Goal: Task Accomplishment & Management: Manage account settings

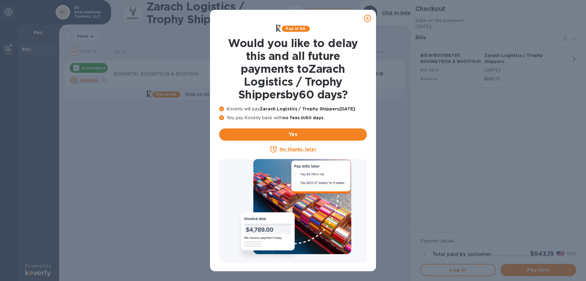
click at [370, 21] on icon at bounding box center [367, 18] width 7 height 7
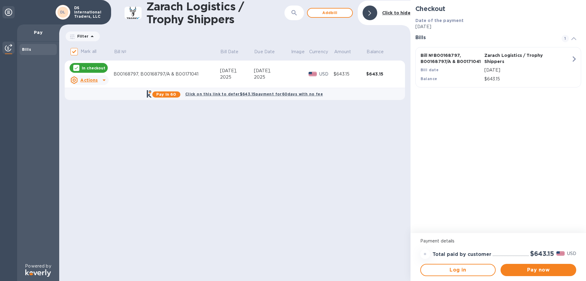
click at [96, 65] on p "In checkout" at bounding box center [94, 67] width 24 height 5
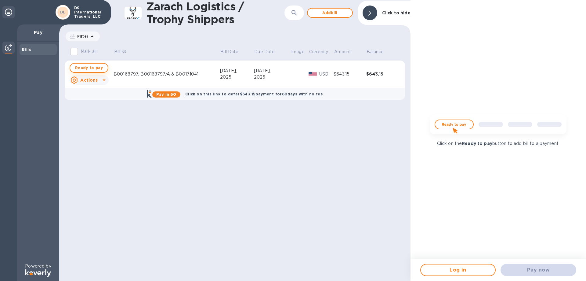
click at [87, 69] on span "Ready to pay" at bounding box center [89, 67] width 28 height 7
checkbox input "true"
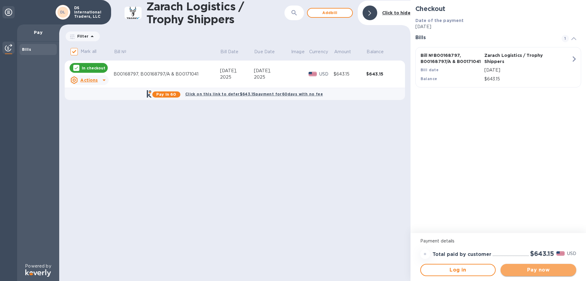
click at [549, 267] on span "Pay now" at bounding box center [538, 269] width 66 height 7
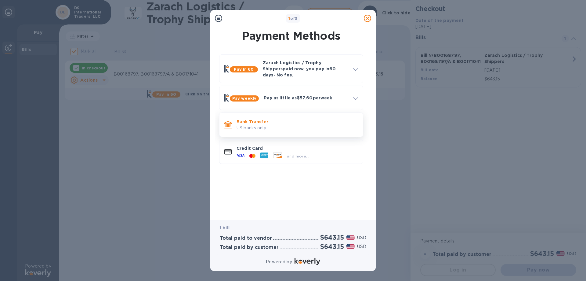
click at [281, 125] on p "US banks only." at bounding box center [297, 128] width 121 height 6
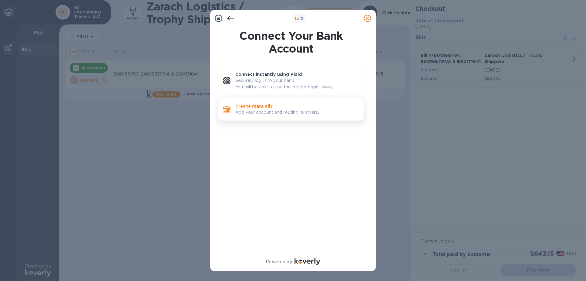
click at [255, 110] on p "Add your account and routing numbers." at bounding box center [297, 112] width 124 height 6
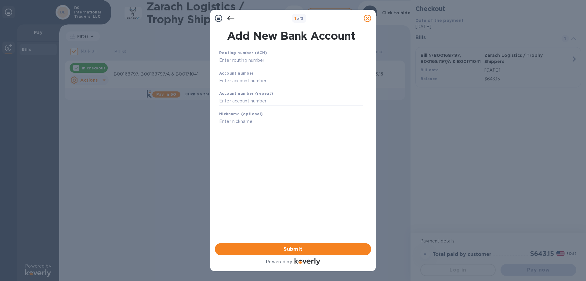
click at [256, 56] on input "text" at bounding box center [291, 60] width 144 height 9
type input "122000661"
type input "0339168841"
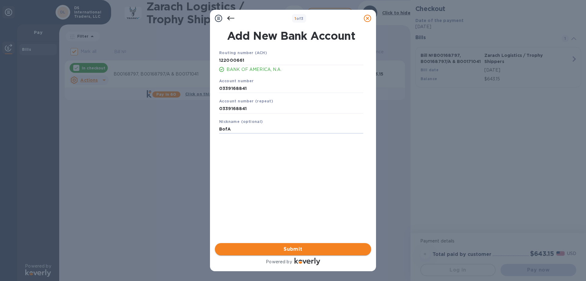
type input "BofA"
click at [291, 250] on span "Submit" at bounding box center [293, 248] width 147 height 7
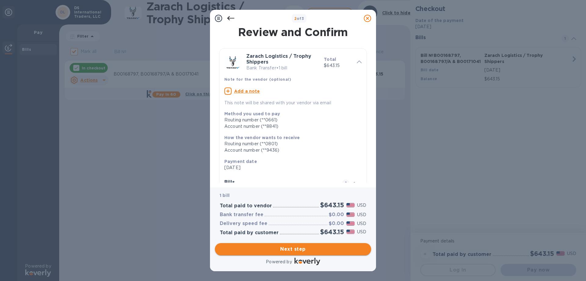
click at [353, 245] on span "Next step" at bounding box center [293, 248] width 147 height 7
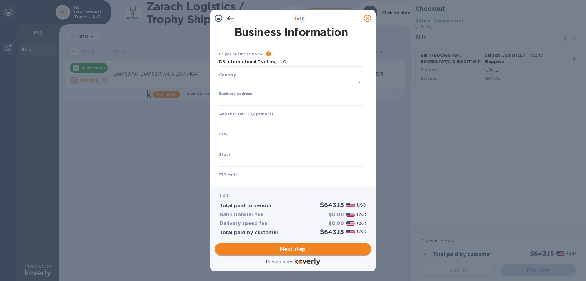
type input "United States"
click at [244, 103] on input "Business address" at bounding box center [291, 99] width 144 height 9
type input "584"
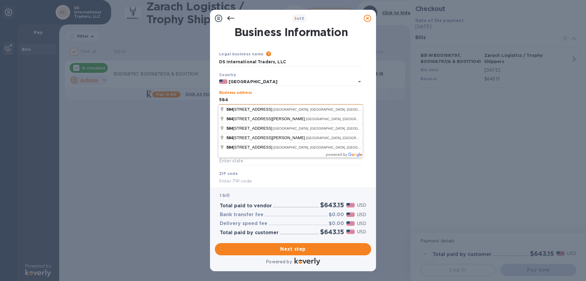
type input "Select or enter"
type input "US"
type input "COMMERCE"
type input "CA"
type input "90040"
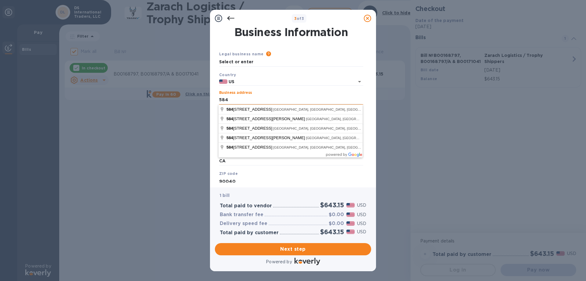
type input "United States"
type input "584"
type input "US"
type input "5849 Smithway Street"
type input "Commerce"
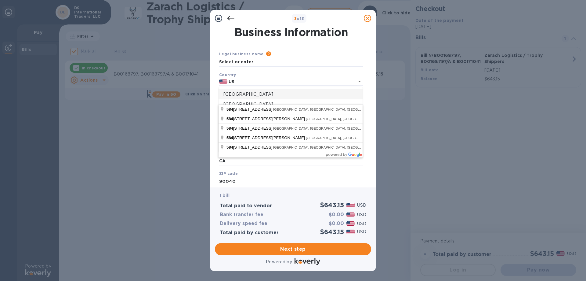
click at [309, 48] on div "Legal business name Please provide the legal name that appears on your SS-4 for…" at bounding box center [291, 116] width 149 height 152
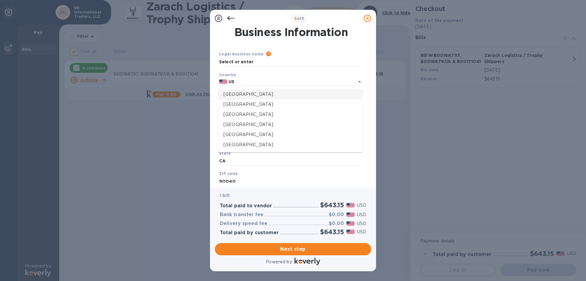
click at [349, 44] on div "Legal business name Please provide the legal name that appears on your SS-4 for…" at bounding box center [291, 116] width 149 height 152
click at [301, 80] on input "US" at bounding box center [286, 82] width 119 height 8
type input "United States"
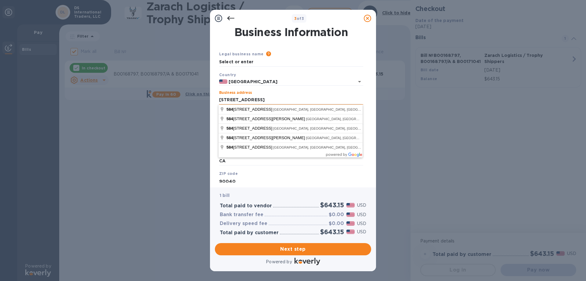
click at [286, 97] on input "5849 Smithway Street" at bounding box center [291, 99] width 144 height 9
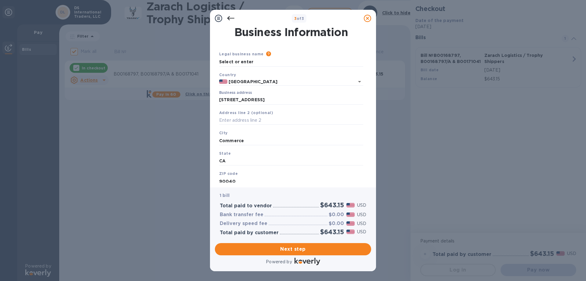
scroll to position [25, 0]
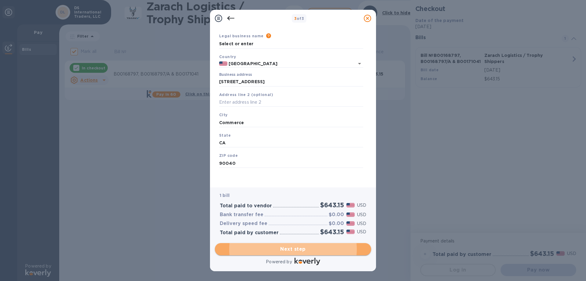
click at [294, 245] on span "Next step" at bounding box center [293, 248] width 147 height 7
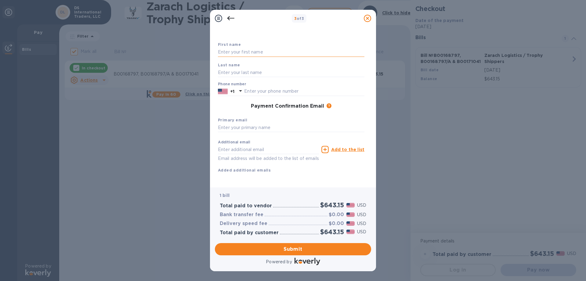
click at [249, 48] on input "text" at bounding box center [291, 52] width 147 height 9
type input "W"
type input "D"
type input "Wendy"
type input "Paredes"
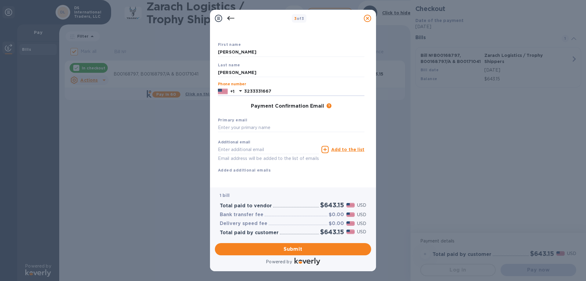
type input "3233331667"
drag, startPoint x: 266, startPoint y: 53, endPoint x: 148, endPoint y: 52, distance: 118.4
click at [218, 52] on input "Wendy" at bounding box center [291, 52] width 147 height 9
type input "Dov"
type input "Osina"
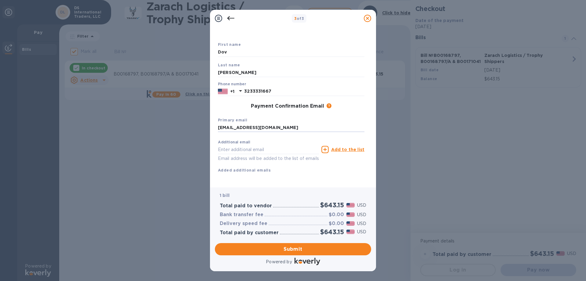
type input "info@californiadelight.com"
click at [276, 248] on span "Submit" at bounding box center [293, 248] width 147 height 7
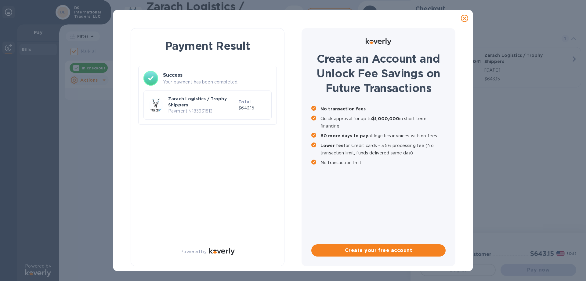
checkbox input "false"
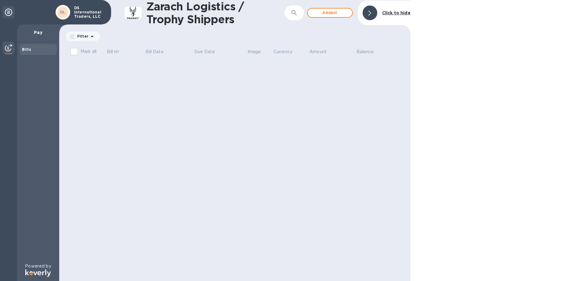
click at [6, 45] on img at bounding box center [8, 47] width 7 height 7
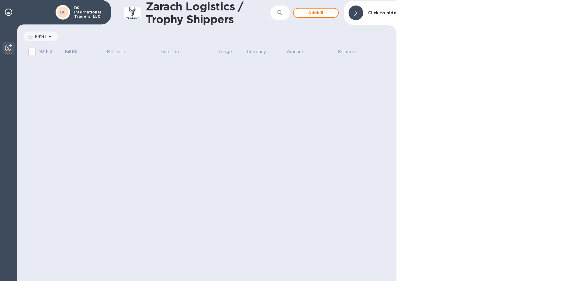
click at [5, 46] on img at bounding box center [8, 47] width 7 height 7
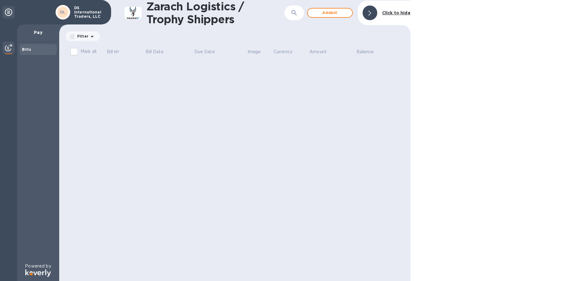
click at [8, 11] on icon at bounding box center [8, 12] width 7 height 7
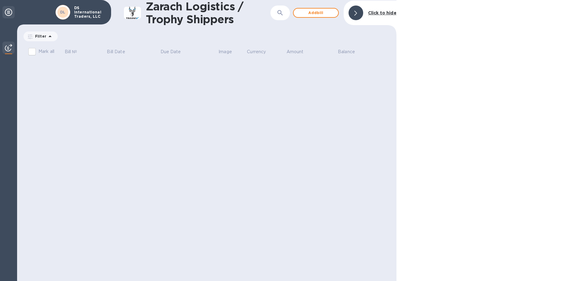
click at [8, 11] on icon at bounding box center [8, 12] width 7 height 7
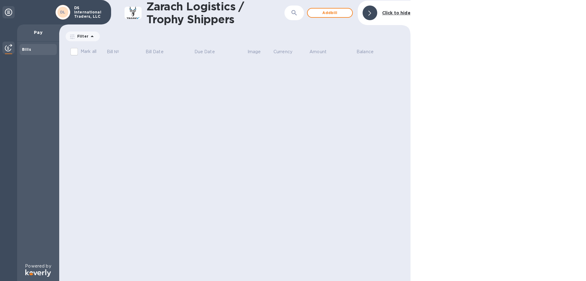
click at [76, 13] on p "DS International Traders, LLC" at bounding box center [89, 12] width 31 height 13
click at [129, 105] on div "Zarach Logistics / Trophy Shippers ​ Add bill Click to hide Filter Amount Mark …" at bounding box center [234, 140] width 351 height 281
click at [10, 13] on icon at bounding box center [8, 12] width 7 height 7
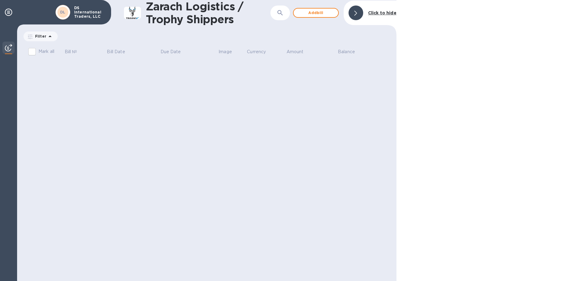
click at [73, 15] on div "DS International Traders, LLC" at bounding box center [89, 12] width 36 height 15
click at [85, 13] on p "DS International Traders, LLC" at bounding box center [89, 12] width 31 height 13
click at [12, 46] on img at bounding box center [8, 47] width 7 height 7
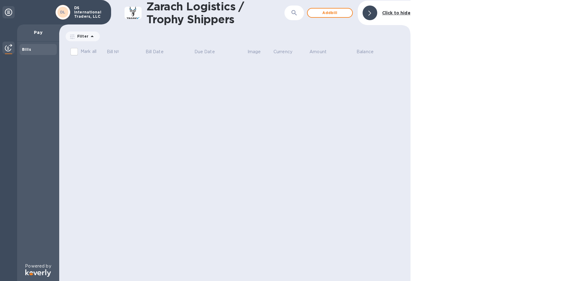
click at [405, 12] on b "Click to hide" at bounding box center [396, 12] width 28 height 5
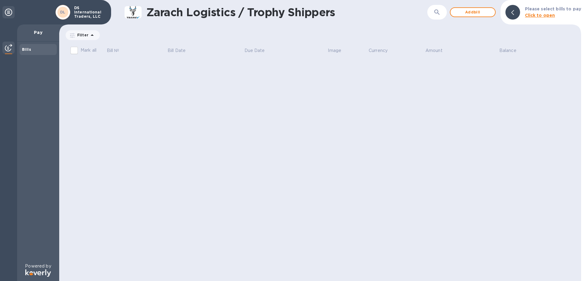
click at [540, 16] on b "Click to open" at bounding box center [540, 15] width 30 height 5
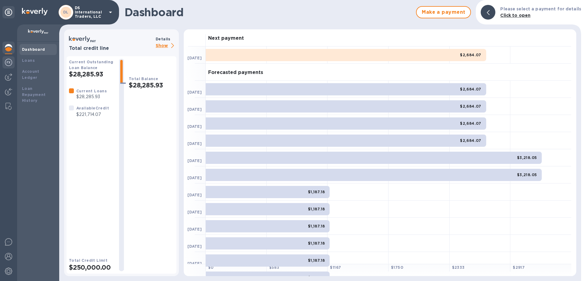
click at [8, 62] on img at bounding box center [8, 62] width 7 height 7
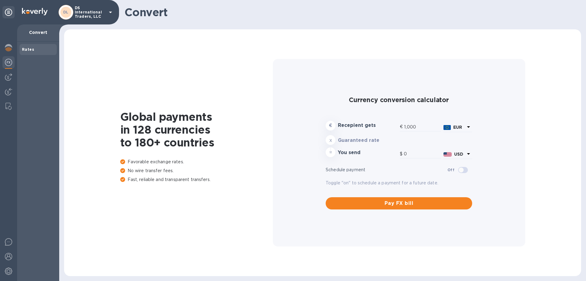
type input "1,184.21"
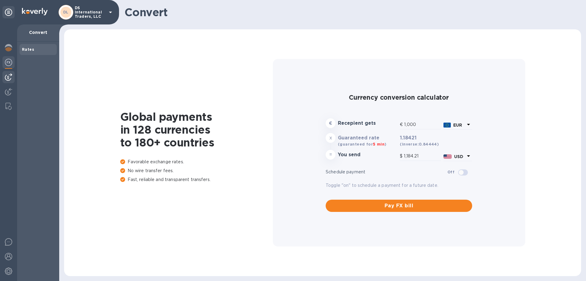
click at [10, 77] on img at bounding box center [8, 76] width 7 height 7
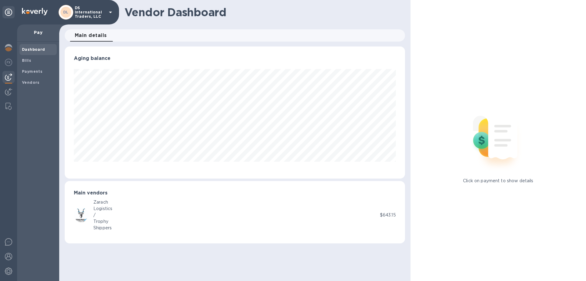
scroll to position [132, 340]
click at [31, 69] on b "Payments" at bounding box center [32, 71] width 20 height 5
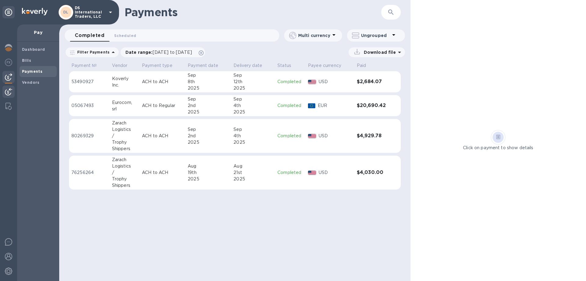
click at [6, 93] on img at bounding box center [8, 91] width 7 height 7
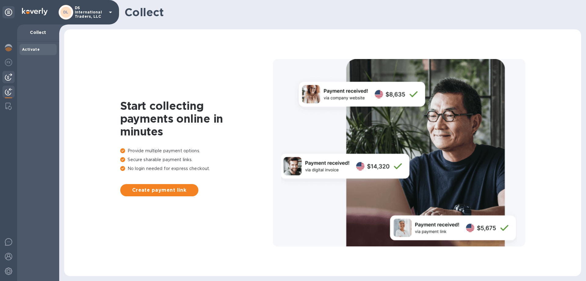
click at [7, 77] on img at bounding box center [8, 76] width 7 height 7
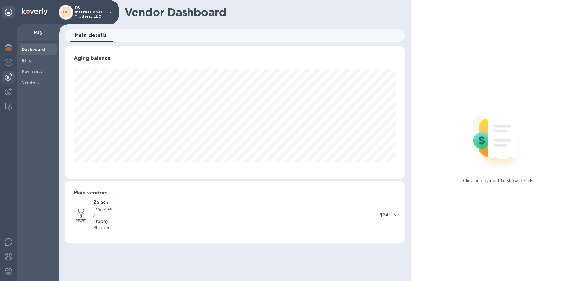
scroll to position [132, 340]
click at [498, 147] on img at bounding box center [498, 137] width 81 height 81
click at [475, 139] on img at bounding box center [498, 137] width 81 height 81
click at [32, 72] on b "Payments" at bounding box center [32, 71] width 20 height 5
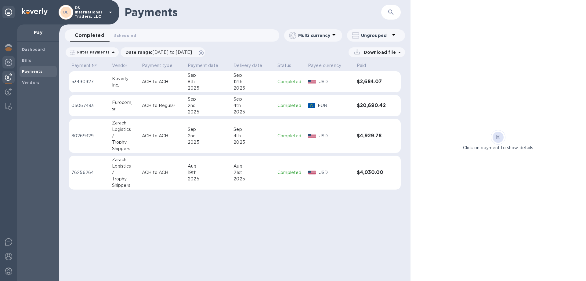
click at [7, 61] on img at bounding box center [8, 62] width 7 height 7
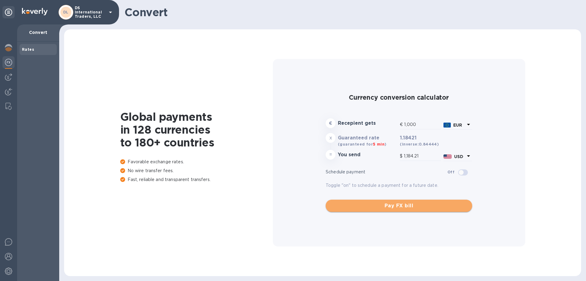
click at [411, 204] on span "Pay FX bill" at bounding box center [399, 205] width 137 height 7
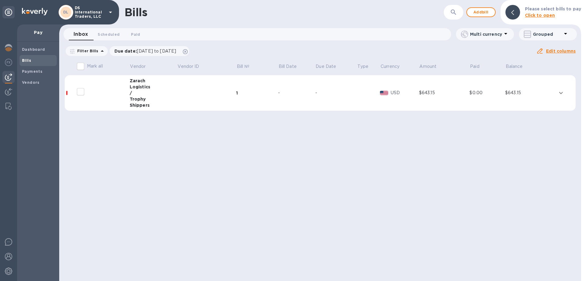
click at [10, 76] on img at bounding box center [8, 76] width 7 height 7
click at [10, 60] on img at bounding box center [8, 62] width 7 height 7
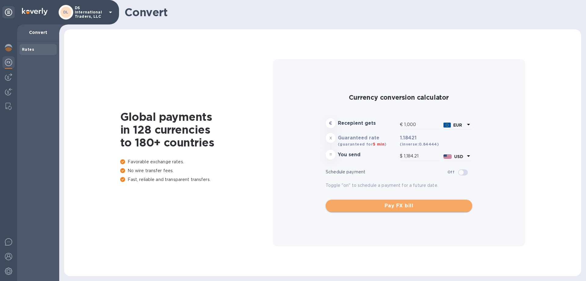
click at [409, 199] on button "Pay FX bill" at bounding box center [399, 205] width 147 height 12
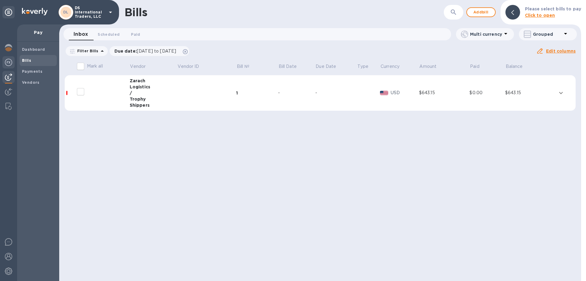
click at [9, 62] on img at bounding box center [8, 62] width 7 height 7
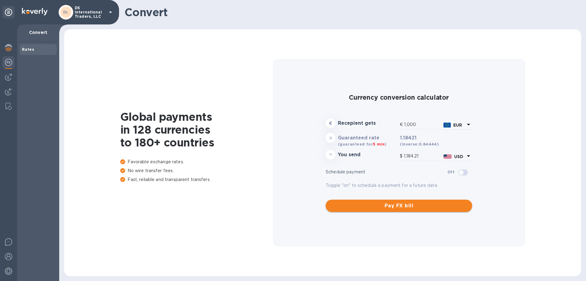
click at [376, 209] on button "Pay FX bill" at bounding box center [399, 205] width 147 height 12
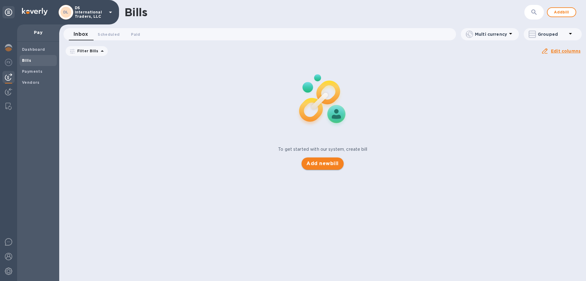
click at [326, 164] on span "Add new bill" at bounding box center [322, 163] width 32 height 7
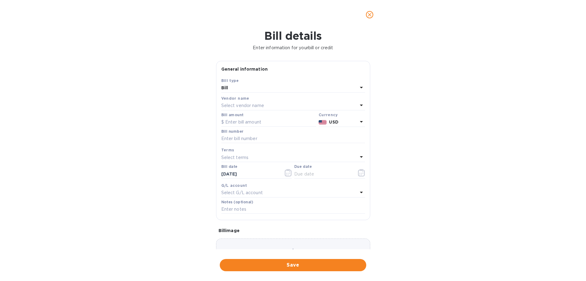
click at [369, 13] on icon "close" at bounding box center [370, 15] width 6 height 6
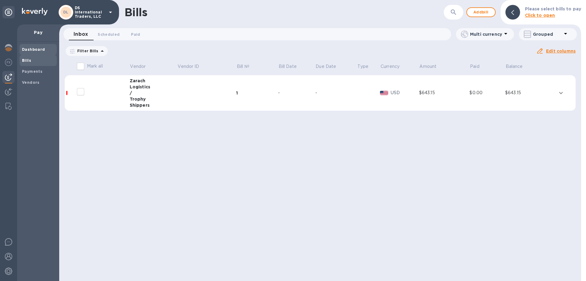
click at [26, 49] on b "Dashboard" at bounding box center [33, 49] width 23 height 5
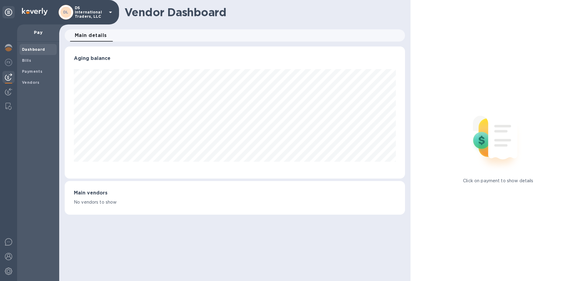
scroll to position [132, 340]
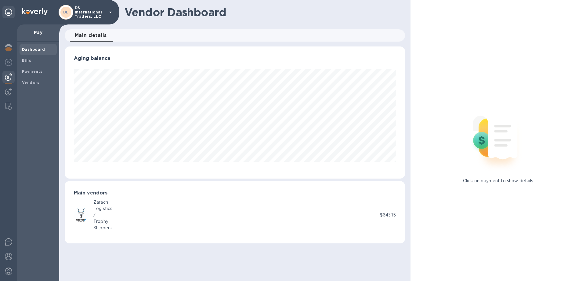
click at [26, 49] on b "Dashboard" at bounding box center [33, 49] width 23 height 5
click at [8, 47] on img at bounding box center [8, 47] width 7 height 7
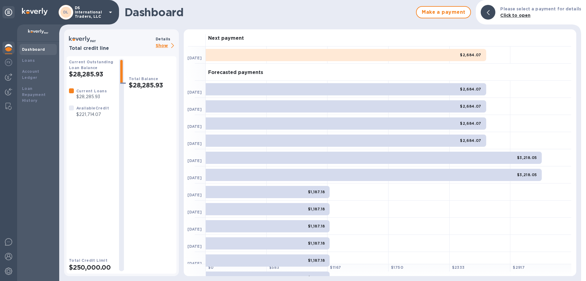
click at [164, 46] on p "Show" at bounding box center [166, 46] width 21 height 8
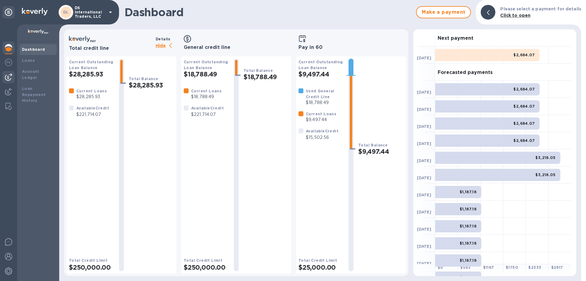
click at [8, 76] on img at bounding box center [8, 76] width 7 height 7
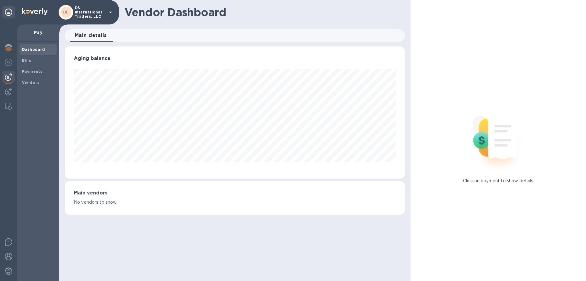
scroll to position [132, 340]
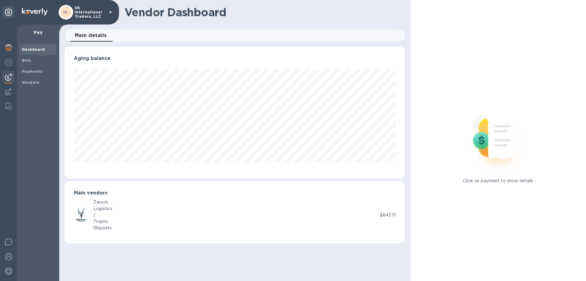
click at [42, 31] on p "Pay" at bounding box center [38, 32] width 32 height 6
click at [27, 81] on b "Vendors" at bounding box center [31, 82] width 18 height 5
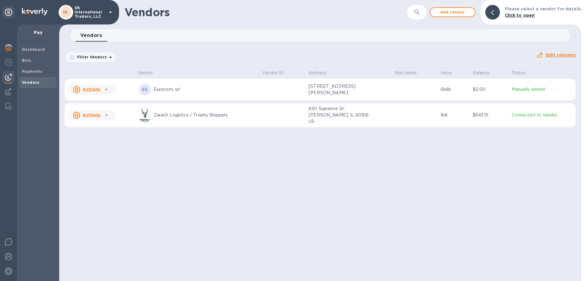
click at [164, 87] on p "Eurocom, srl" at bounding box center [205, 89] width 103 height 6
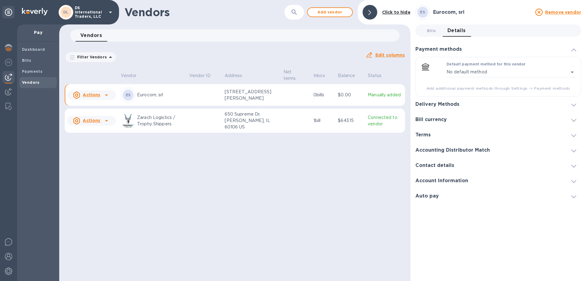
click at [160, 96] on p "Eurocom, srl" at bounding box center [160, 95] width 47 height 6
click at [94, 97] on u "Actions" at bounding box center [91, 94] width 17 height 5
click at [98, 123] on b "Add new bill" at bounding box center [98, 120] width 28 height 5
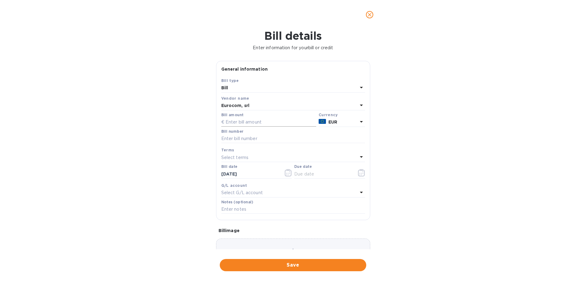
click at [245, 120] on input "text" at bounding box center [268, 122] width 95 height 9
type input "15,570.00"
type input "Invoice Number 936"
click at [278, 154] on div "Select terms" at bounding box center [289, 157] width 136 height 9
click at [488, 169] on div "Bill details Enter information for your bill or credit General information Save…" at bounding box center [293, 154] width 586 height 251
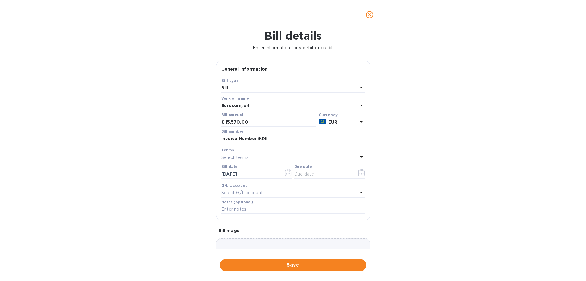
click at [272, 190] on div "Select G/L account" at bounding box center [289, 192] width 136 height 9
click at [272, 190] on div "Accounts No options" at bounding box center [293, 218] width 144 height 60
click at [351, 209] on icon at bounding box center [353, 209] width 5 height 5
click at [353, 209] on icon at bounding box center [353, 209] width 5 height 5
click at [415, 193] on div "Bill details Enter information for your bill or credit General information Save…" at bounding box center [293, 154] width 586 height 251
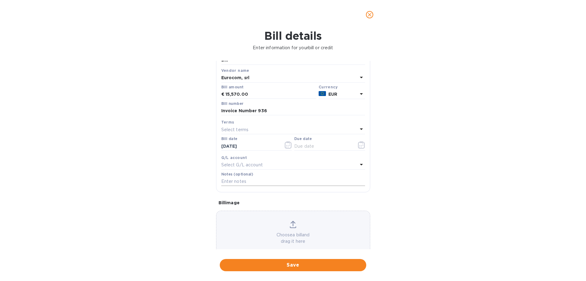
scroll to position [40, 0]
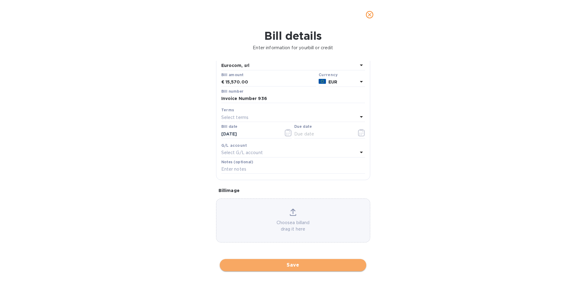
click at [298, 265] on span "Save" at bounding box center [293, 264] width 137 height 7
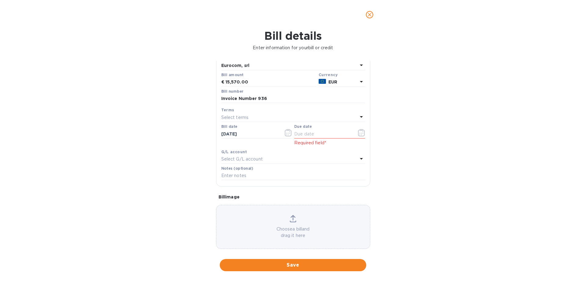
click at [407, 167] on div "Bill details Enter information for your bill or credit General information Save…" at bounding box center [293, 154] width 586 height 251
click at [360, 133] on icon "button" at bounding box center [359, 132] width 1 height 1
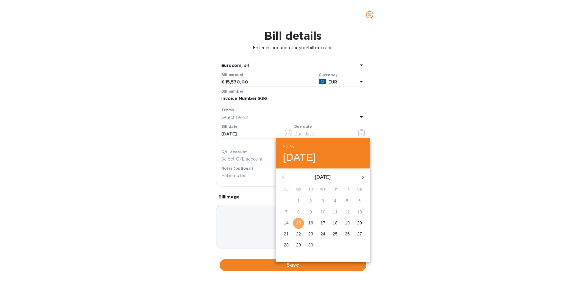
click at [299, 220] on p "15" at bounding box center [298, 222] width 5 height 6
type input "[DATE]"
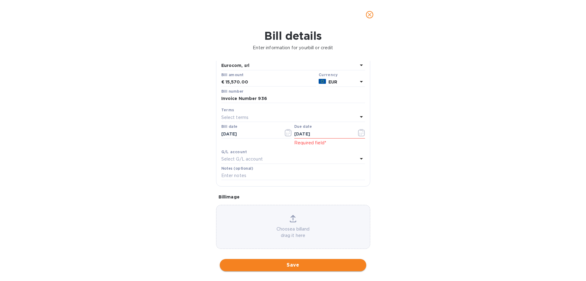
click at [291, 261] on span "Save" at bounding box center [293, 264] width 137 height 7
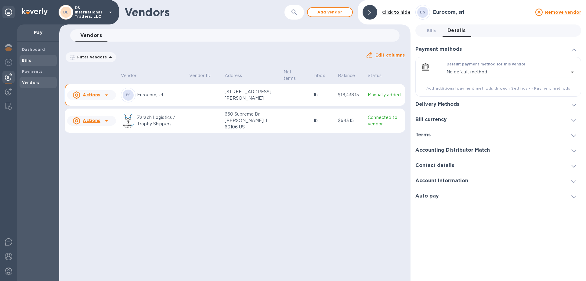
click at [28, 59] on b "Bills" at bounding box center [26, 60] width 9 height 5
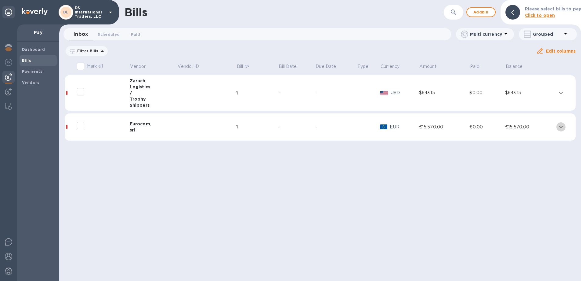
click at [561, 128] on icon "expand row" at bounding box center [560, 126] width 7 height 7
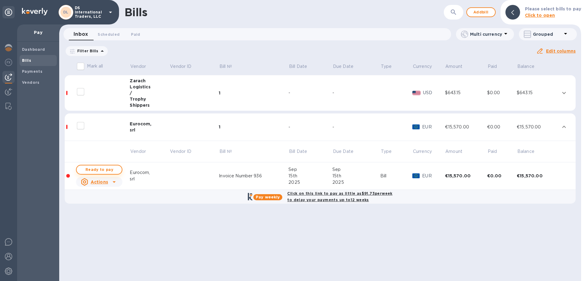
click at [109, 169] on span "Ready to pay" at bounding box center [99, 169] width 35 height 7
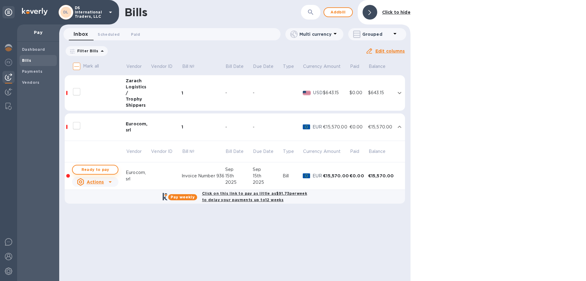
checkbox input "true"
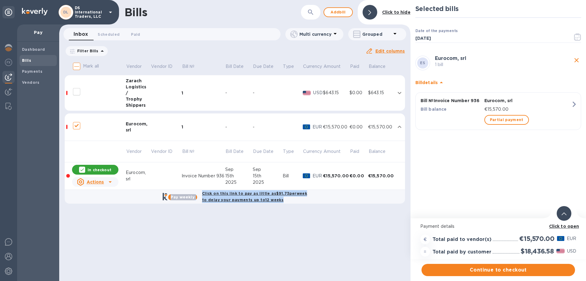
drag, startPoint x: 109, startPoint y: 169, endPoint x: 153, endPoint y: 266, distance: 105.9
click at [150, 212] on div "Mark all Vendor Vendor ID Bill № Bill Date Due Date Type Currency Amount Paid B…" at bounding box center [234, 135] width 351 height 152
click at [164, 247] on div "Bills ​ Add [PERSON_NAME] to hide Inbox 0 Scheduled 0 Paid 0 Multi currency Gro…" at bounding box center [234, 140] width 351 height 281
click at [109, 181] on icon at bounding box center [110, 182] width 3 height 2
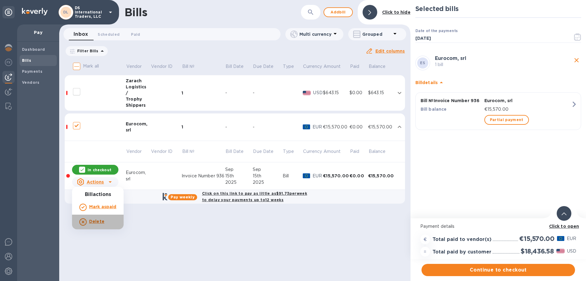
click at [83, 221] on icon at bounding box center [82, 221] width 7 height 7
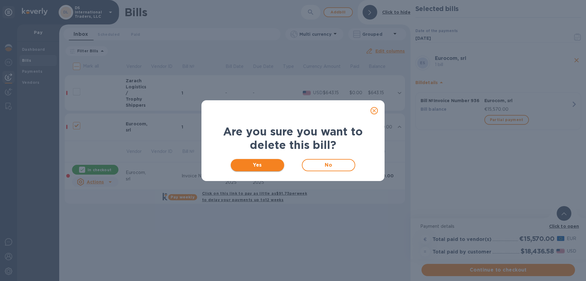
click at [250, 161] on span "Yes" at bounding box center [258, 164] width 44 height 7
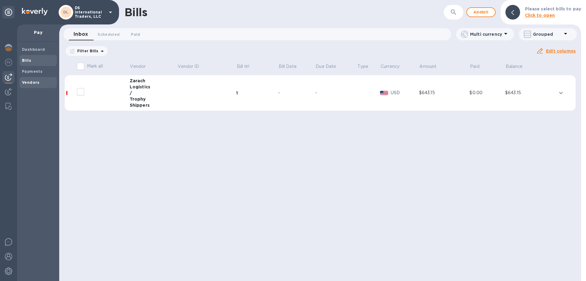
click at [33, 82] on b "Vendors" at bounding box center [31, 82] width 18 height 5
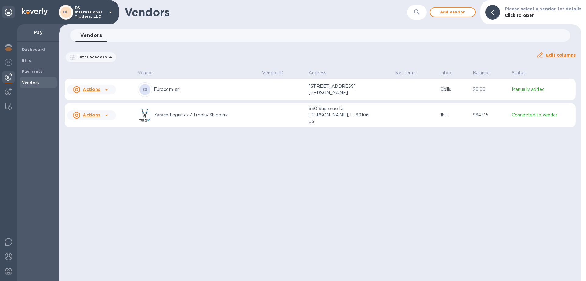
click at [106, 88] on icon at bounding box center [106, 89] width 7 height 7
click at [104, 114] on b "Add new bill" at bounding box center [98, 114] width 28 height 5
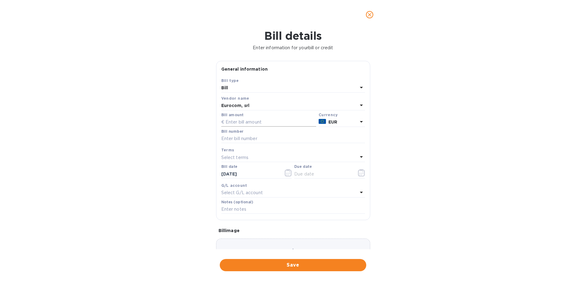
click at [277, 122] on input "text" at bounding box center [268, 122] width 95 height 9
type input "15,570.00"
type input "Invoice Number 936"
type input "09/15/____"
click at [319, 167] on div "Due date 09/15/____" at bounding box center [329, 171] width 71 height 14
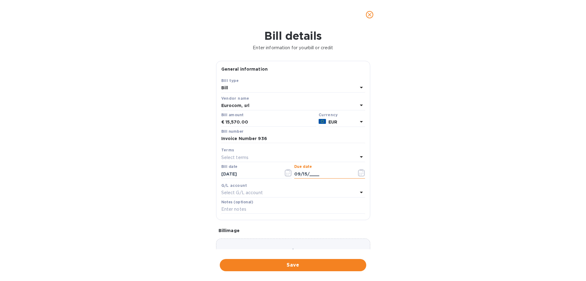
click at [316, 172] on input "09/15/____" at bounding box center [323, 173] width 58 height 9
click at [361, 172] on icon "button" at bounding box center [361, 172] width 7 height 7
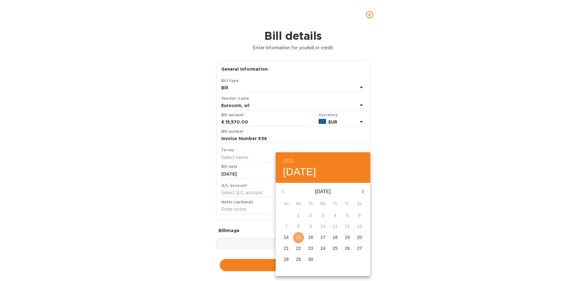
click at [299, 236] on p "15" at bounding box center [298, 237] width 5 height 6
type input "[DATE]"
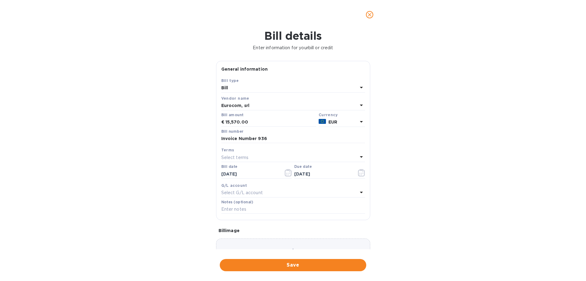
click at [262, 191] on p "Select G/L account" at bounding box center [242, 192] width 42 height 6
click at [262, 191] on div "Accounts No options" at bounding box center [293, 218] width 144 height 60
click at [424, 186] on div "Bill details Enter information for your bill or credit General information Save…" at bounding box center [293, 154] width 586 height 251
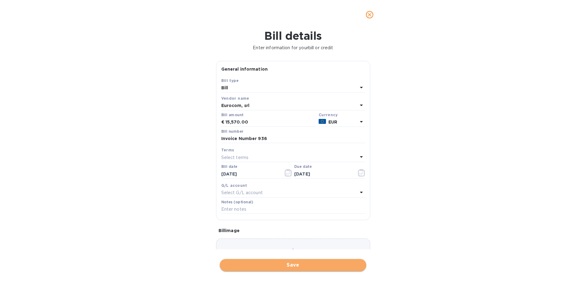
click at [329, 265] on span "Save" at bounding box center [293, 264] width 137 height 7
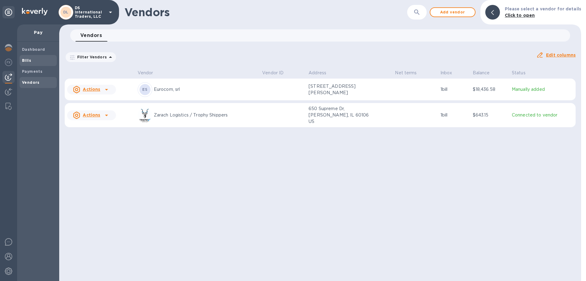
click at [27, 61] on b "Bills" at bounding box center [26, 60] width 9 height 5
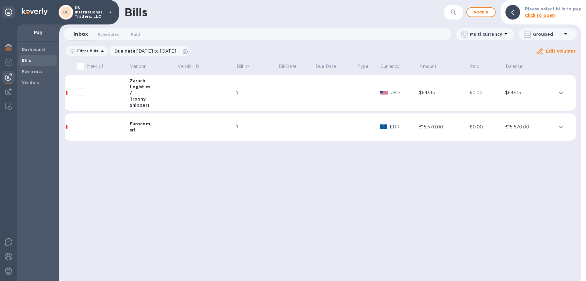
click at [561, 128] on icon "expand row" at bounding box center [560, 126] width 7 height 7
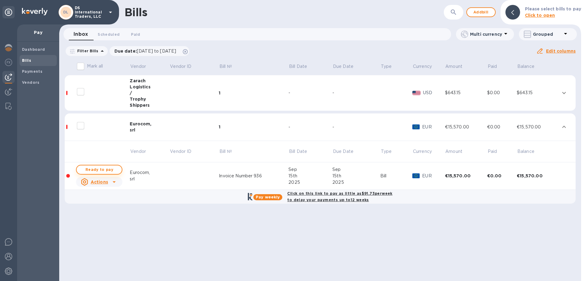
click at [90, 169] on span "Ready to pay" at bounding box center [99, 169] width 35 height 7
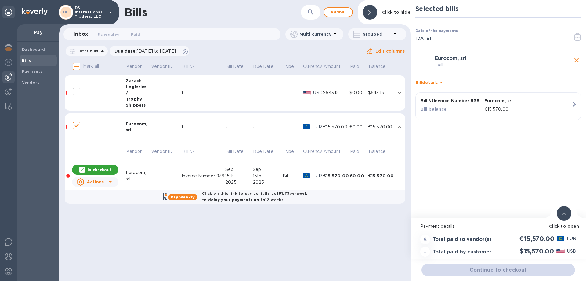
checkbox input "true"
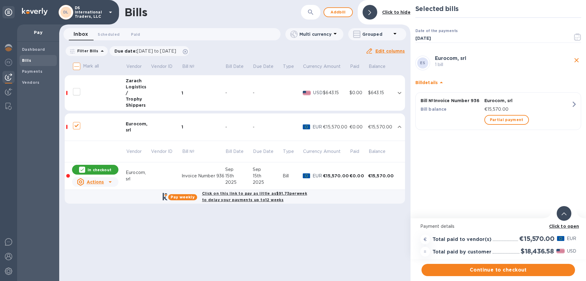
click at [441, 82] on icon at bounding box center [441, 82] width 7 height 7
click at [442, 79] on icon at bounding box center [441, 79] width 7 height 7
click at [565, 210] on div at bounding box center [564, 213] width 15 height 15
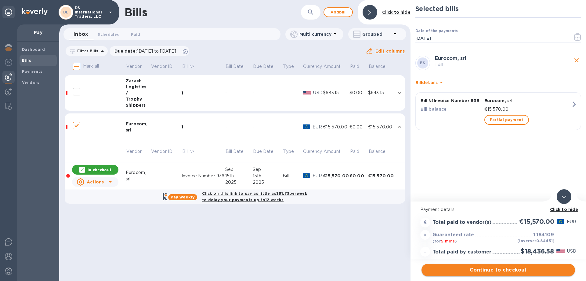
click at [516, 270] on span "Continue to checkout" at bounding box center [498, 269] width 144 height 7
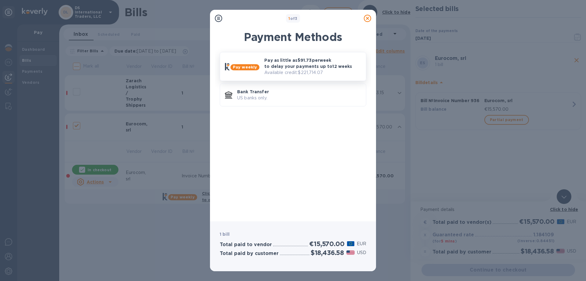
click at [278, 62] on p "Pay as little as $91.73 per week to delay your payments up to 12 weeks" at bounding box center [312, 63] width 97 height 12
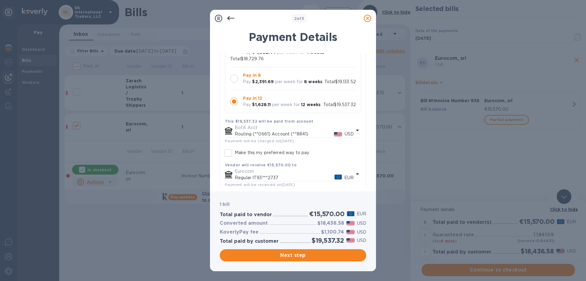
scroll to position [70, 0]
click at [238, 80] on div at bounding box center [234, 78] width 13 height 13
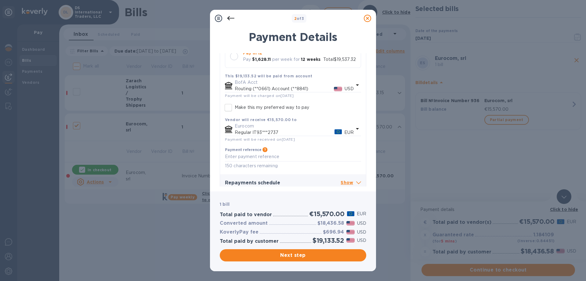
scroll to position [120, 0]
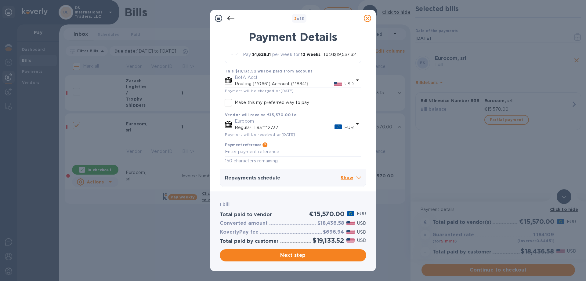
click at [348, 177] on p "Show" at bounding box center [351, 178] width 20 height 8
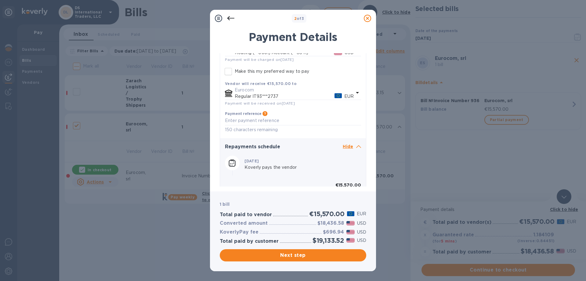
scroll to position [174, 0]
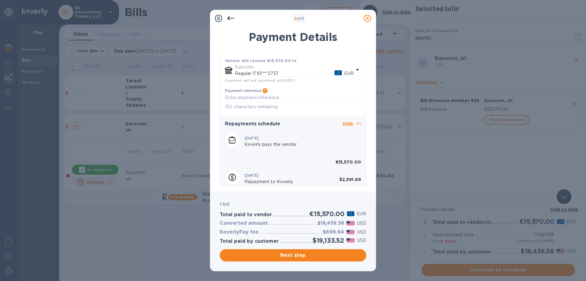
click at [352, 121] on p "Hide" at bounding box center [352, 124] width 18 height 8
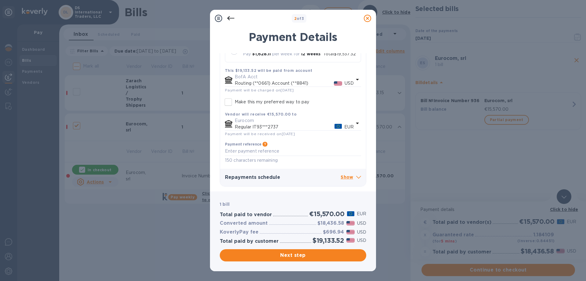
scroll to position [120, 0]
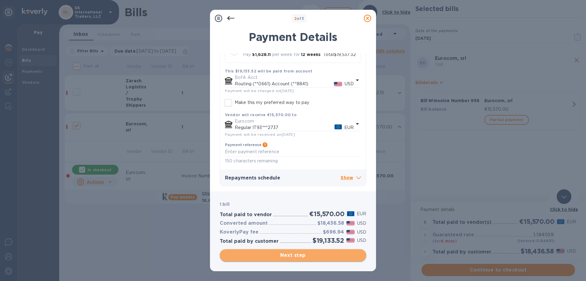
click at [339, 256] on span "Next step" at bounding box center [293, 254] width 137 height 7
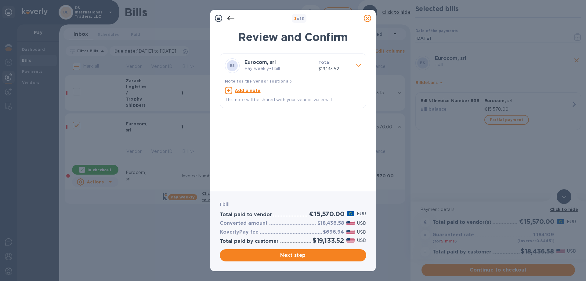
click at [322, 99] on p "This note will be shared with your vendor via email" at bounding box center [293, 99] width 136 height 6
drag, startPoint x: 298, startPoint y: 102, endPoint x: 259, endPoint y: 106, distance: 39.9
click at [297, 102] on p "This note will be shared with your vendor via email" at bounding box center [293, 99] width 136 height 6
click at [250, 88] on u "Add a note" at bounding box center [248, 90] width 26 height 5
click at [248, 92] on textarea at bounding box center [288, 91] width 126 height 5
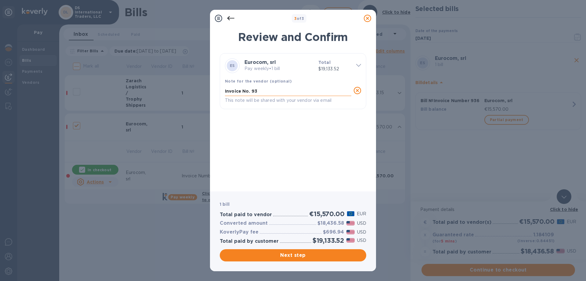
type textarea "Invoice No. 936"
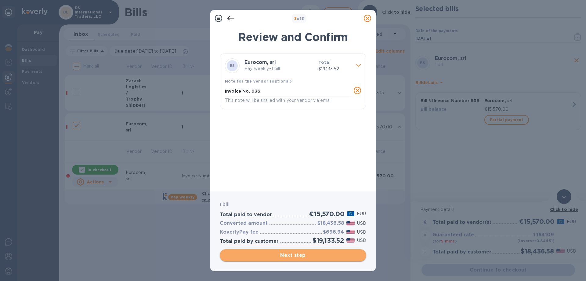
click at [296, 255] on span "Next step" at bounding box center [293, 254] width 137 height 7
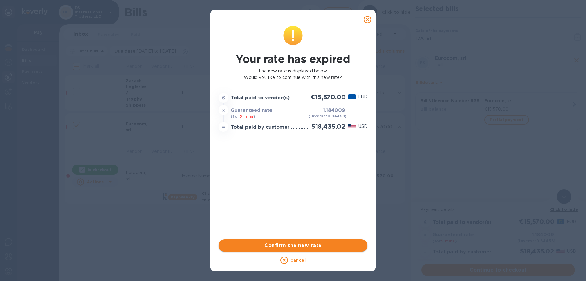
click at [329, 244] on span "Confirm the new rate" at bounding box center [292, 244] width 139 height 7
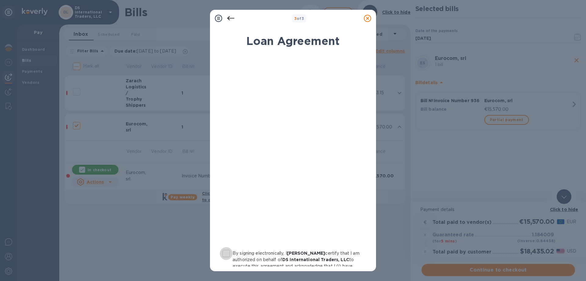
click at [230, 255] on input "By signing electronically, I [PERSON_NAME] certify that I am authorized on beha…" at bounding box center [226, 253] width 13 height 13
checkbox input "true"
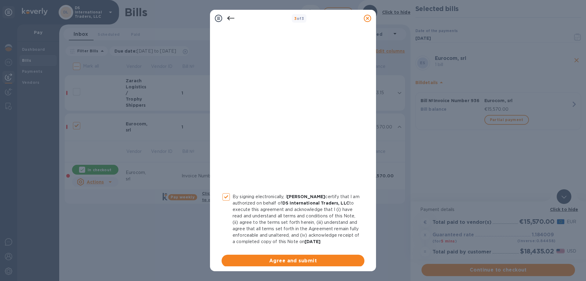
scroll to position [61, 0]
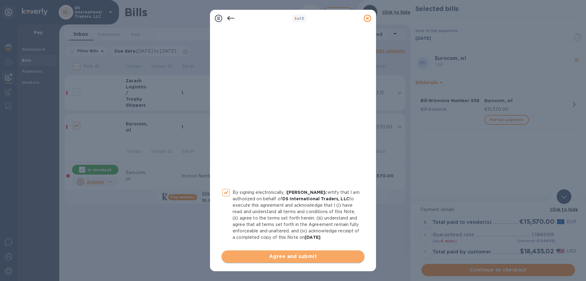
click at [300, 253] on span "Agree and submit" at bounding box center [292, 255] width 133 height 7
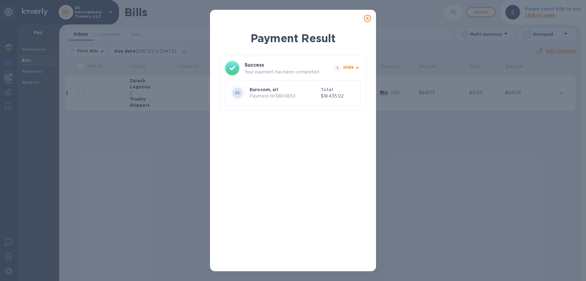
click at [368, 18] on icon at bounding box center [367, 18] width 7 height 7
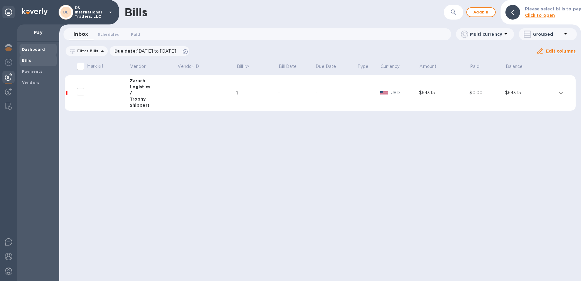
click at [28, 48] on b "Dashboard" at bounding box center [33, 49] width 23 height 5
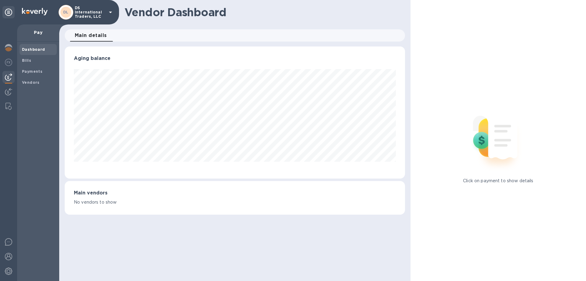
scroll to position [132, 340]
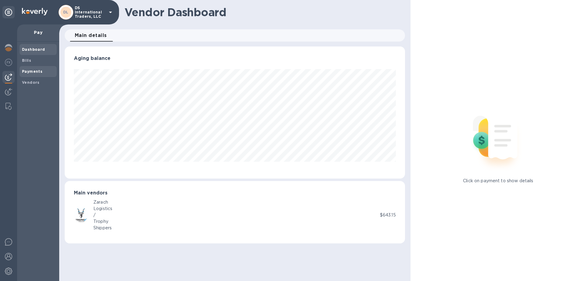
click at [25, 71] on b "Payments" at bounding box center [32, 71] width 20 height 5
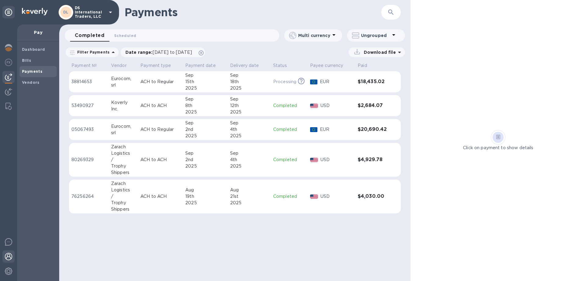
click at [8, 256] on img at bounding box center [8, 255] width 7 height 7
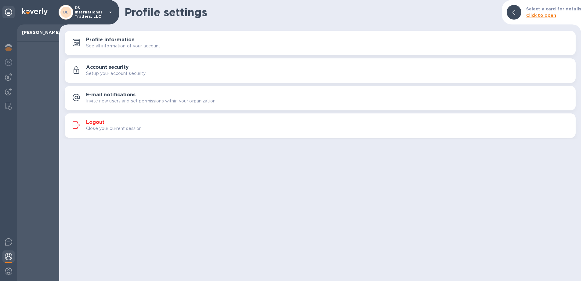
click at [100, 122] on h3 "Logout" at bounding box center [95, 122] width 18 height 6
